Goal: Obtain resource: Download file/media

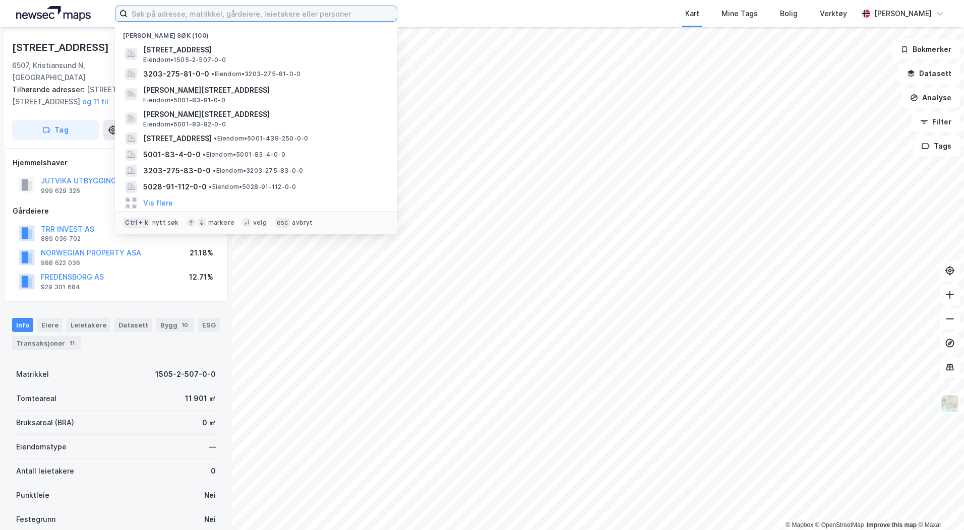
click at [170, 9] on input at bounding box center [262, 13] width 269 height 15
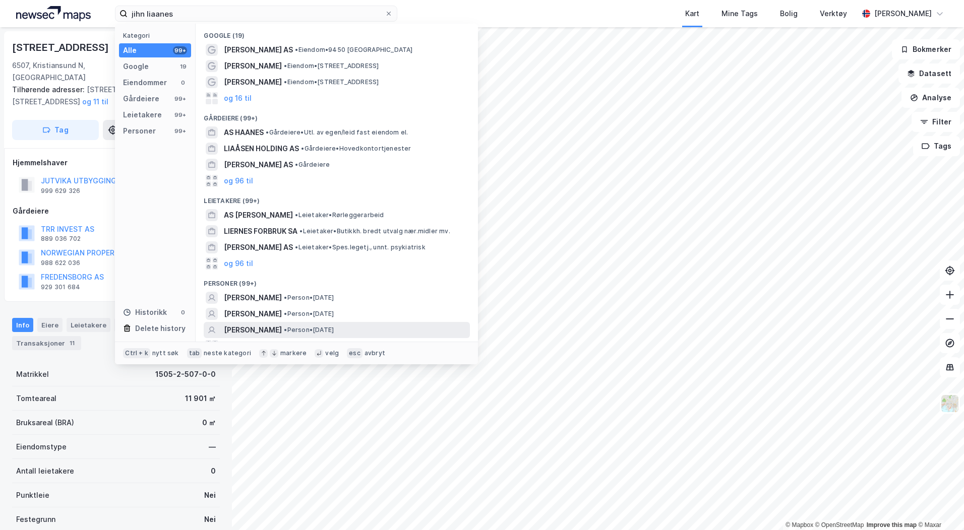
click at [239, 327] on span "[PERSON_NAME]" at bounding box center [253, 330] width 58 height 12
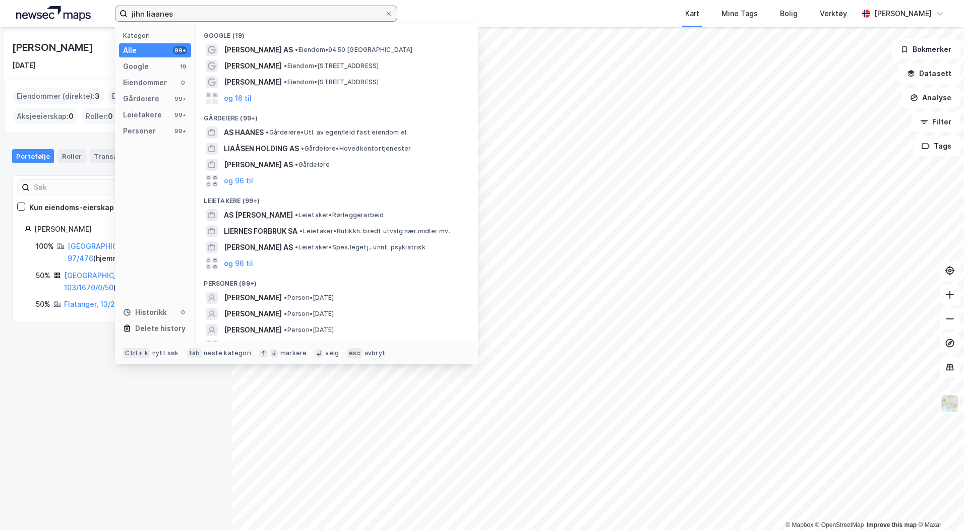
click at [171, 15] on input "jihn liaanes" at bounding box center [256, 13] width 257 height 15
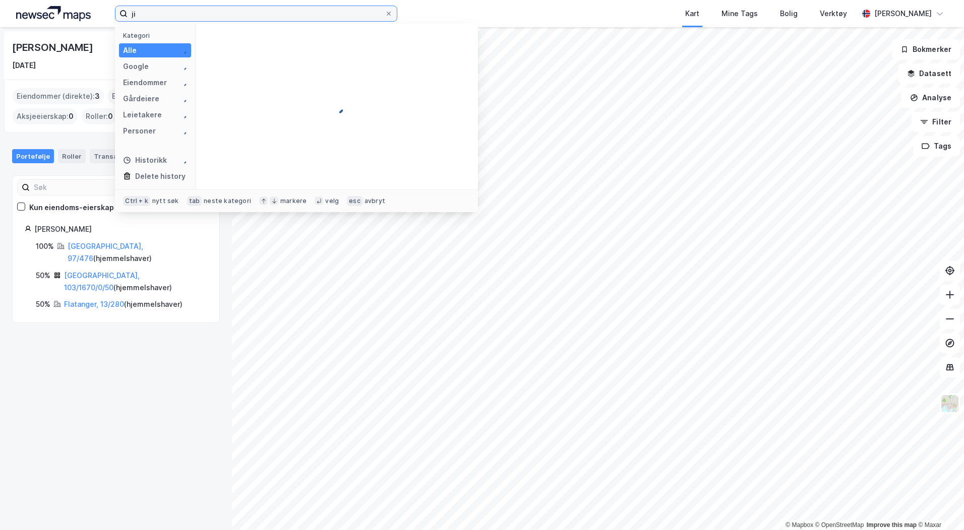
type input "j"
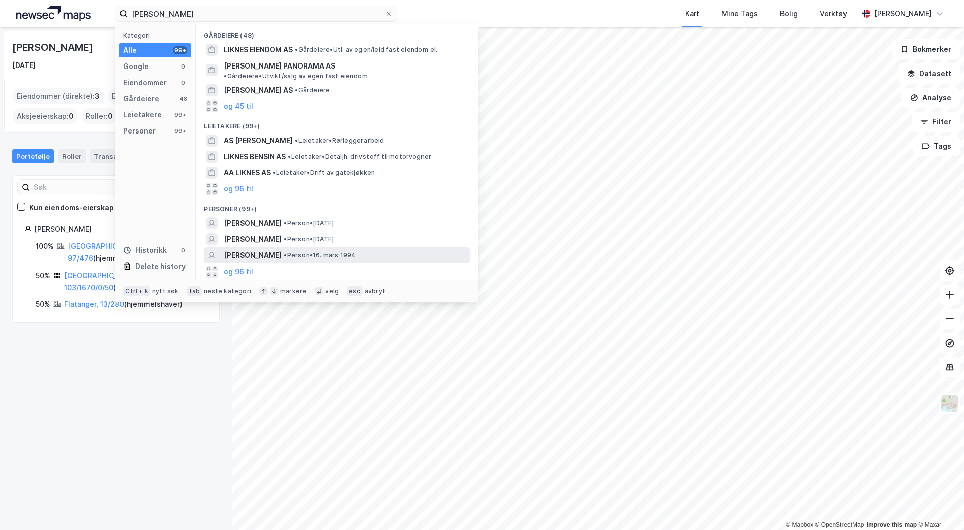
click at [281, 250] on span "[PERSON_NAME]" at bounding box center [253, 256] width 58 height 12
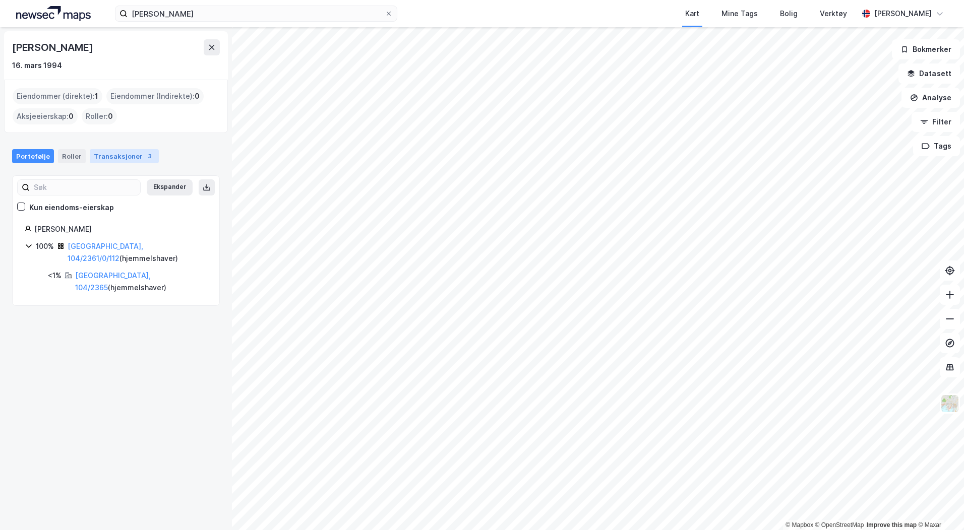
click at [117, 154] on div "Transaksjoner 3" at bounding box center [124, 156] width 69 height 14
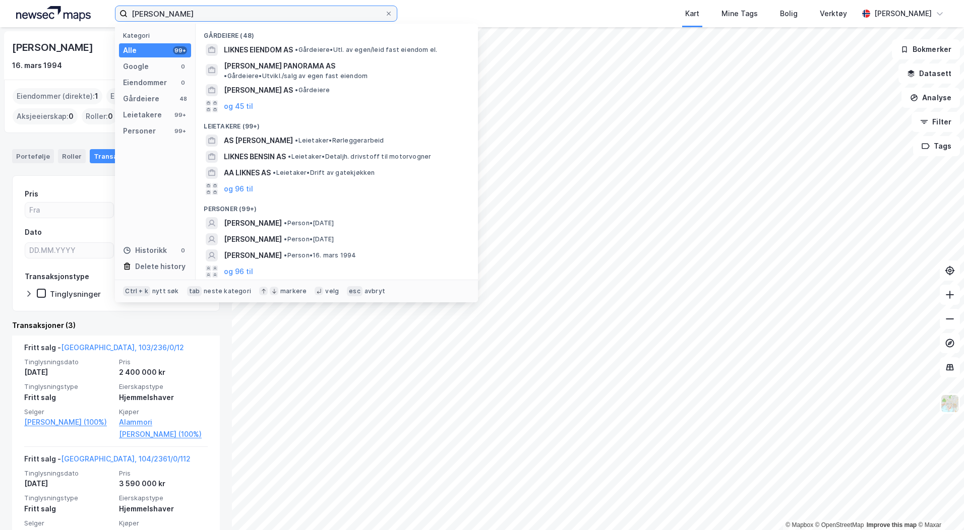
click at [154, 18] on input "[PERSON_NAME]" at bounding box center [256, 13] width 257 height 15
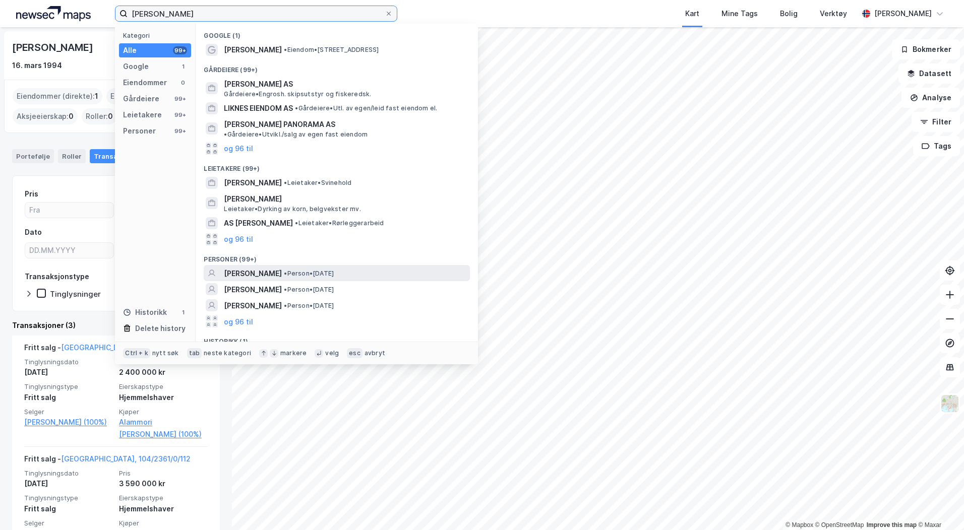
type input "[PERSON_NAME]"
click at [269, 268] on span "[PERSON_NAME]" at bounding box center [253, 274] width 58 height 12
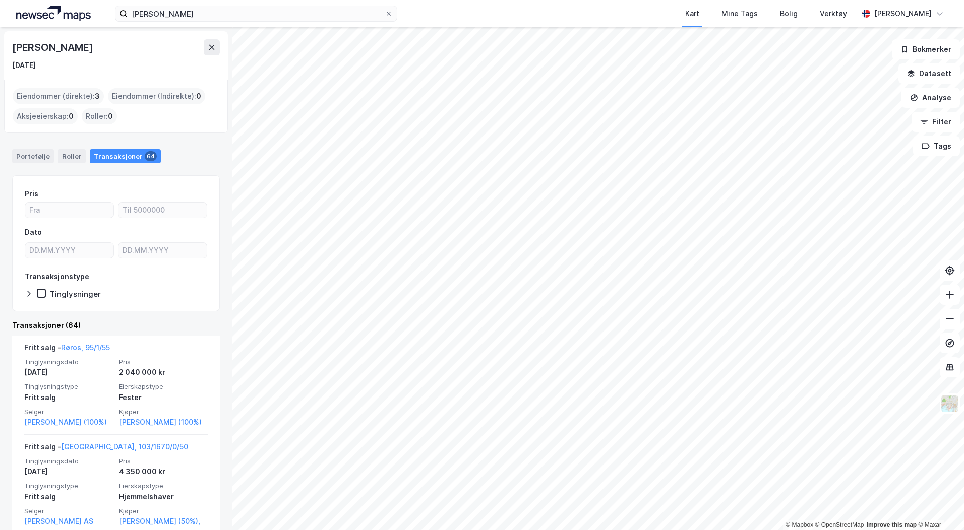
click at [79, 100] on div "Eiendommer (direkte) : 3" at bounding box center [58, 96] width 91 height 16
click at [213, 51] on icon at bounding box center [212, 47] width 8 height 8
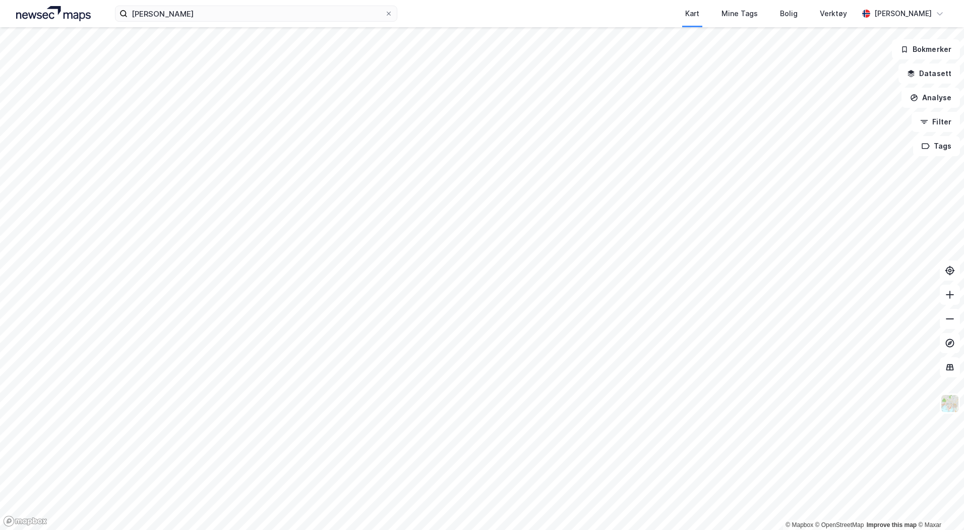
click at [234, 23] on div "[PERSON_NAME] Kart Mine Tags Bolig Verktøy [PERSON_NAME]" at bounding box center [482, 13] width 964 height 27
click at [236, 16] on input "[PERSON_NAME]" at bounding box center [256, 13] width 257 height 15
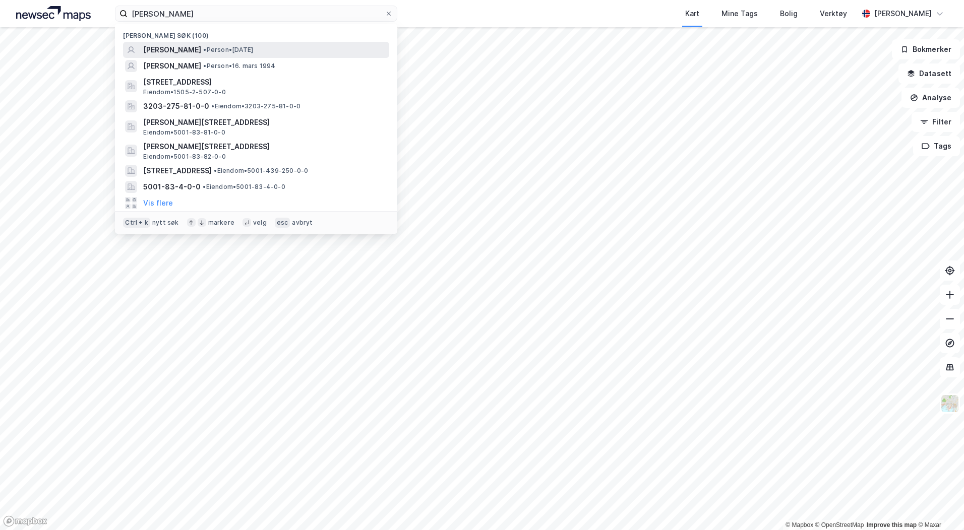
click at [201, 51] on span "[PERSON_NAME]" at bounding box center [172, 50] width 58 height 12
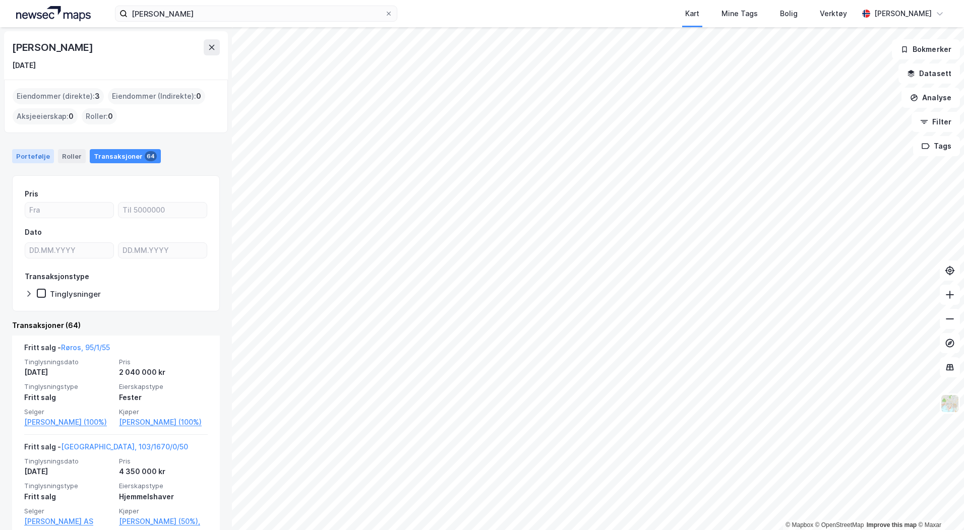
click at [27, 156] on div "Portefølje" at bounding box center [33, 156] width 42 height 14
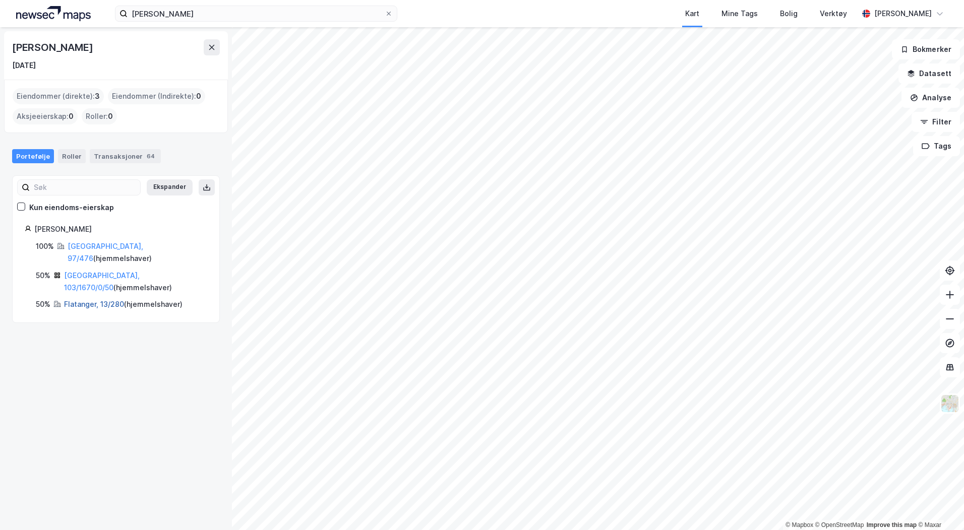
click at [94, 300] on link "Flatanger, 13/280" at bounding box center [94, 304] width 60 height 9
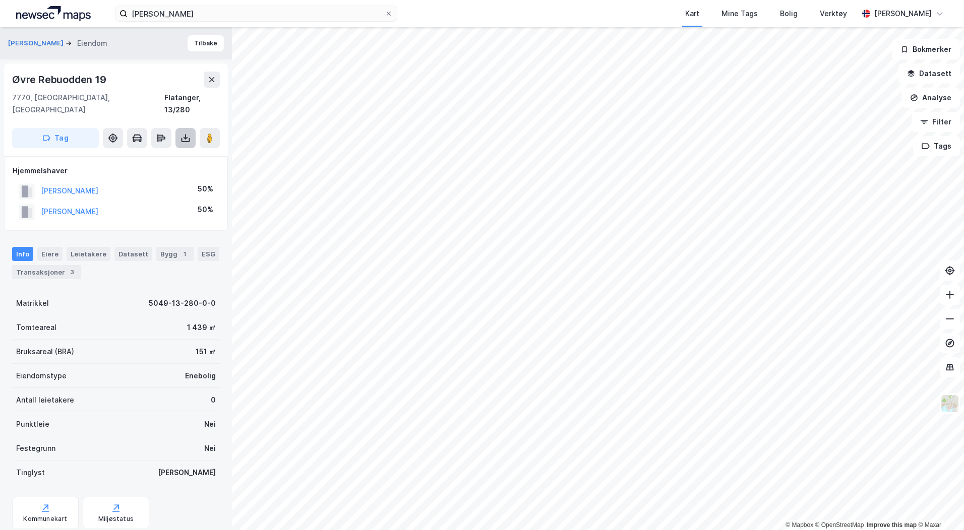
click at [186, 133] on button at bounding box center [185, 138] width 20 height 20
click at [163, 154] on div "Last ned grunnbok" at bounding box center [135, 158] width 58 height 8
click at [207, 78] on button at bounding box center [212, 80] width 16 height 16
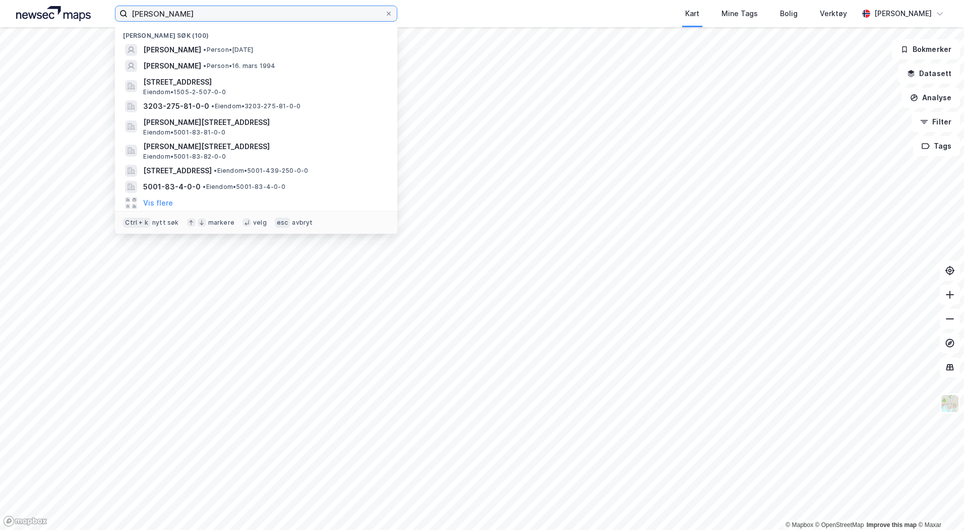
click at [248, 18] on input "[PERSON_NAME]" at bounding box center [256, 13] width 257 height 15
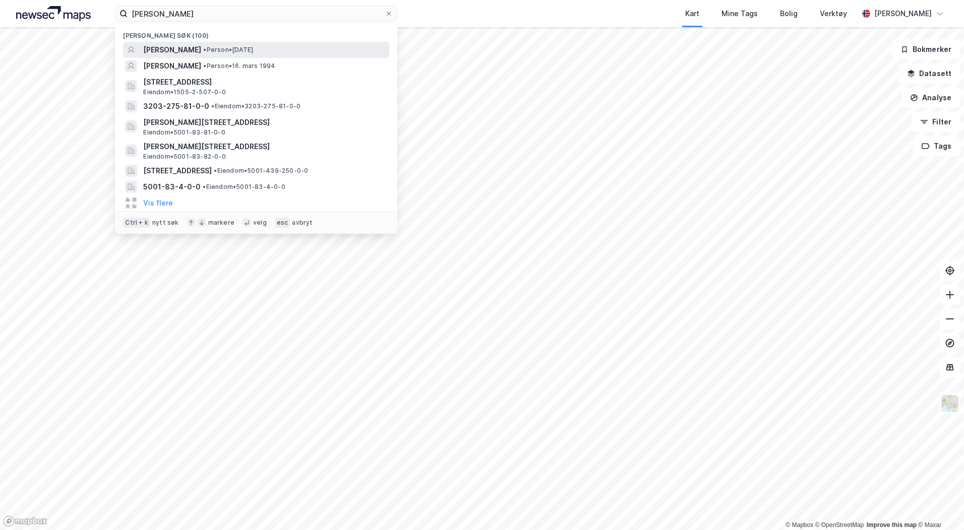
click at [201, 49] on span "[PERSON_NAME]" at bounding box center [172, 50] width 58 height 12
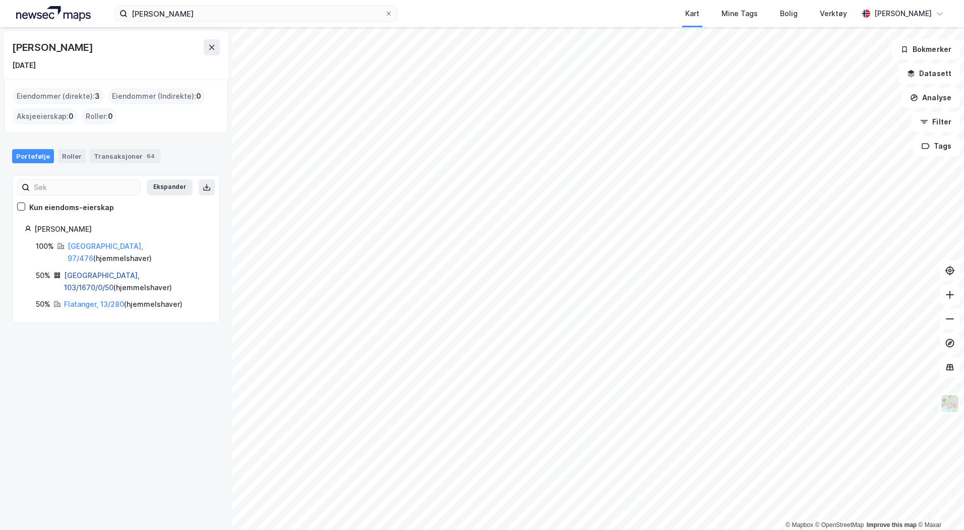
click at [96, 271] on link "[GEOGRAPHIC_DATA], 103/1670/0/50" at bounding box center [102, 281] width 76 height 21
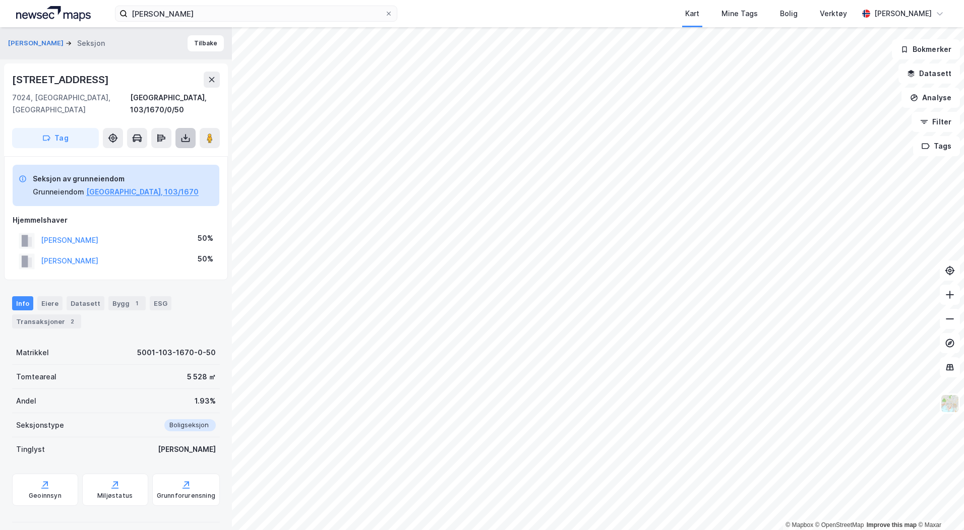
click at [184, 133] on icon at bounding box center [186, 138] width 10 height 10
click at [149, 154] on div "Last ned grunnbok" at bounding box center [135, 158] width 58 height 8
